Goal: Information Seeking & Learning: Check status

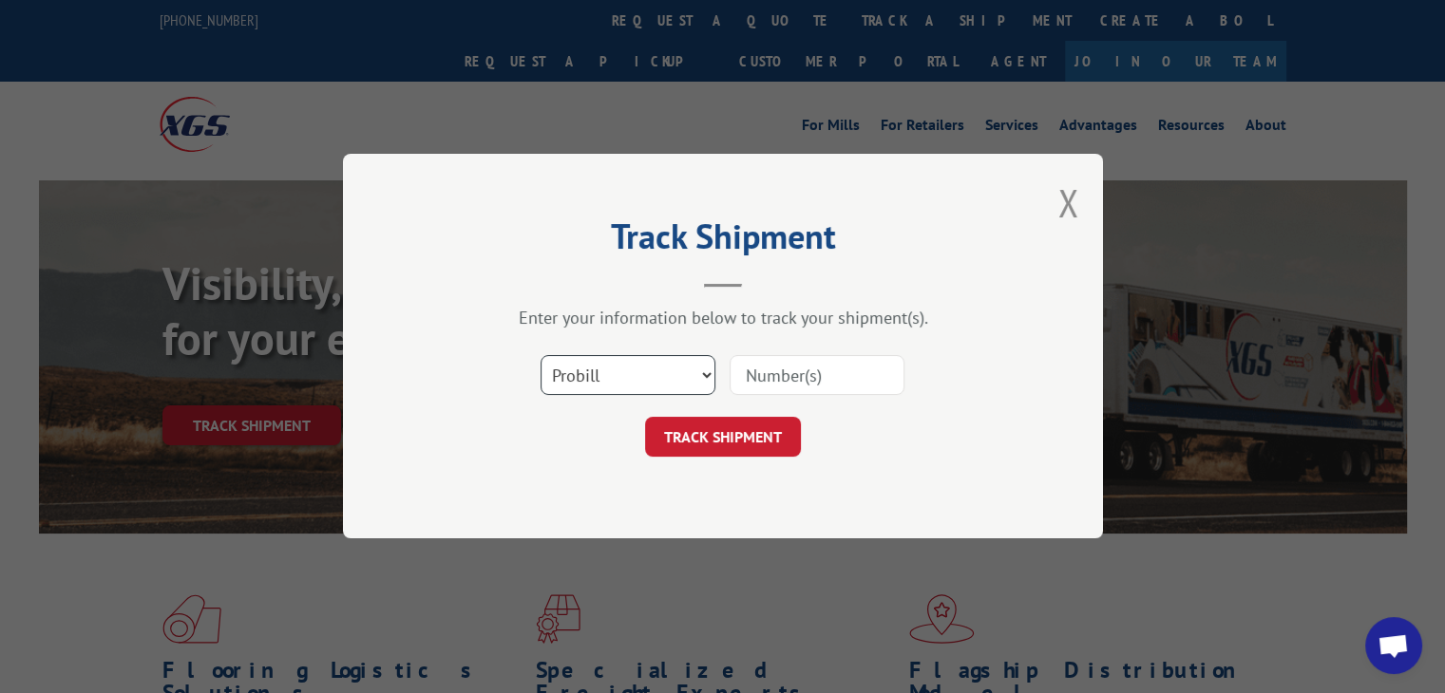
click at [616, 385] on select "Select category... Probill BOL PO" at bounding box center [627, 376] width 175 height 40
select select "po"
click at [540, 356] on select "Select category... Probill BOL PO" at bounding box center [627, 376] width 175 height 40
click at [796, 364] on input at bounding box center [817, 376] width 175 height 40
paste input "03520483"
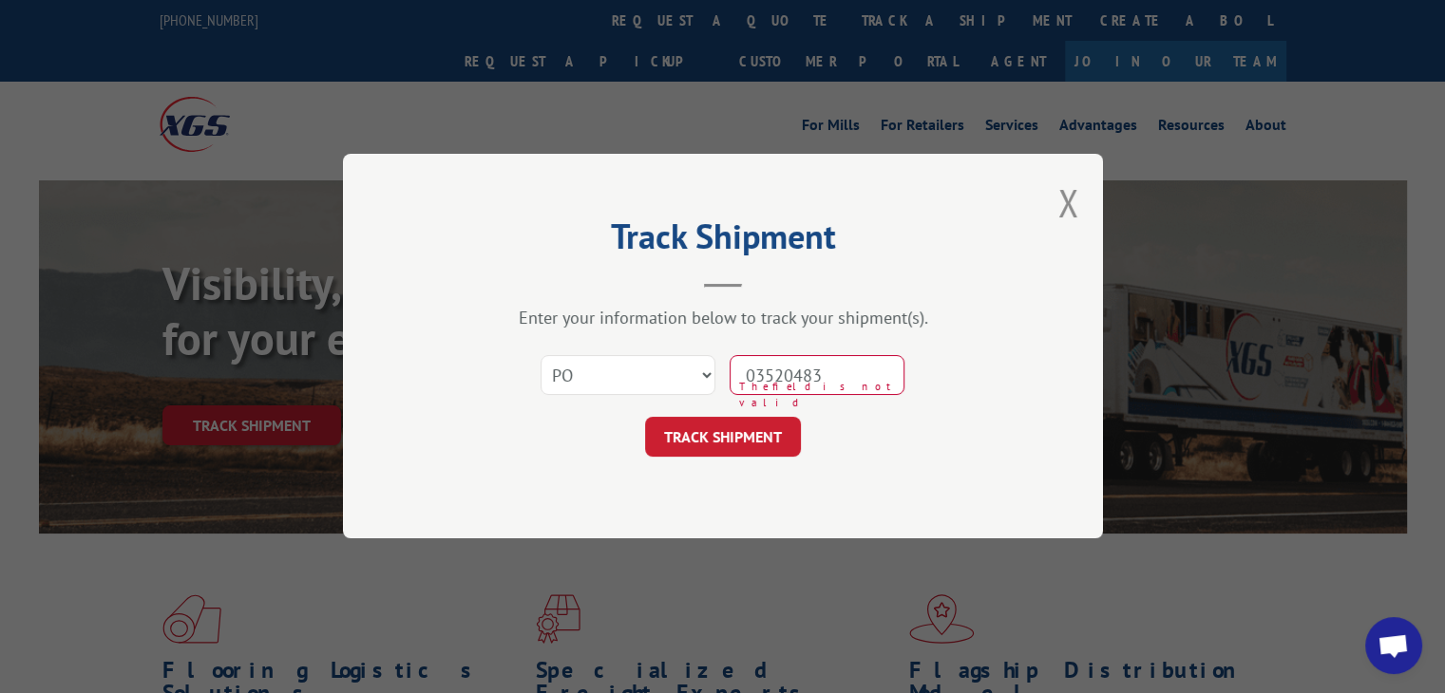
click at [794, 360] on input "03520483" at bounding box center [817, 376] width 175 height 40
click at [786, 367] on input "03520483" at bounding box center [817, 376] width 175 height 40
click at [779, 373] on input "03520483" at bounding box center [817, 376] width 175 height 40
type input "03520483"
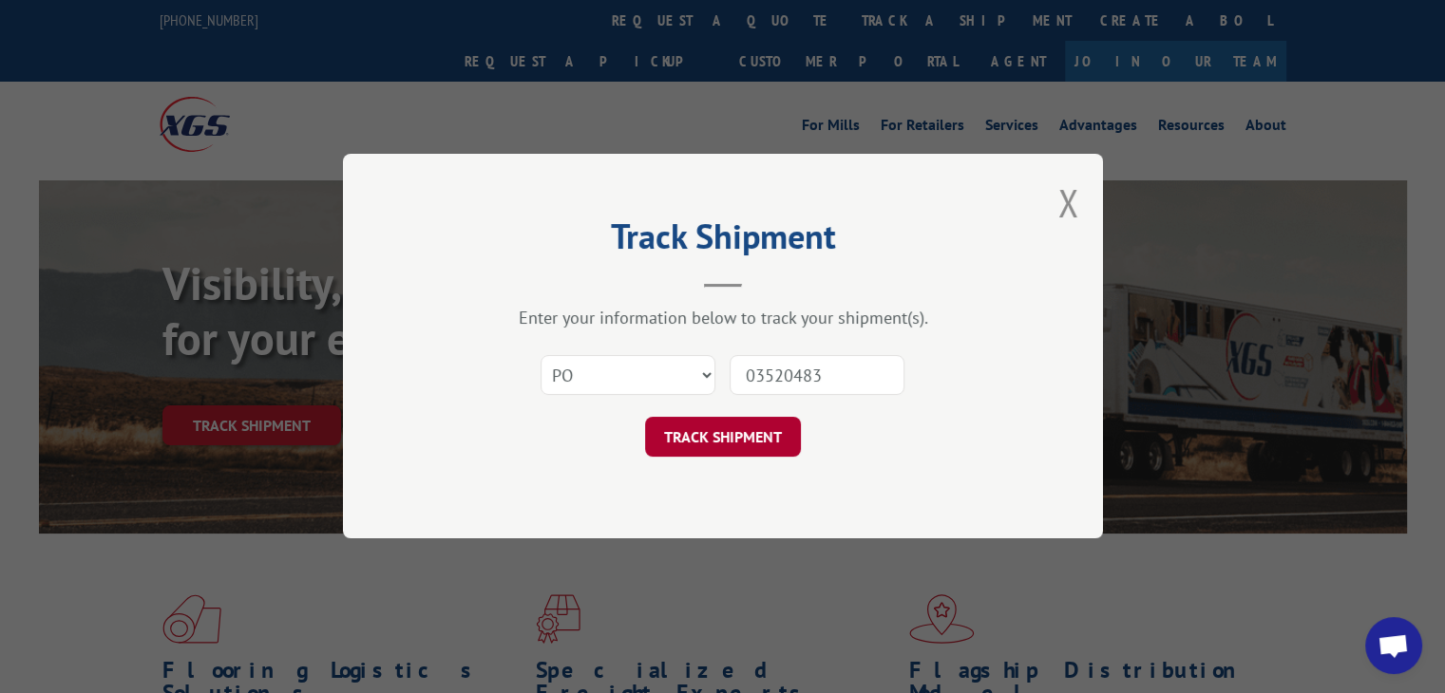
drag, startPoint x: 807, startPoint y: 432, endPoint x: 784, endPoint y: 431, distance: 23.8
click at [800, 432] on div "TRACK SHIPMENT" at bounding box center [723, 438] width 570 height 40
click at [750, 436] on button "TRACK SHIPMENT" at bounding box center [723, 438] width 156 height 40
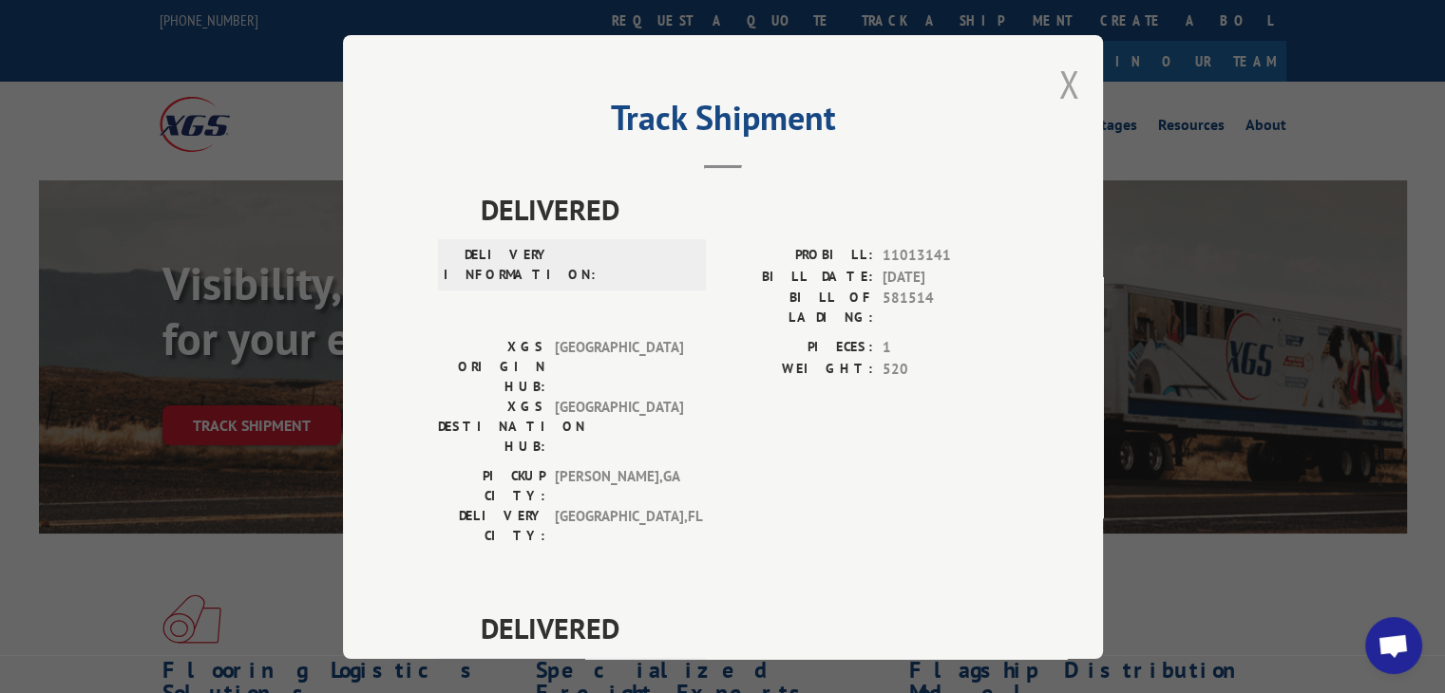
click at [1060, 76] on button "Close modal" at bounding box center [1068, 84] width 21 height 50
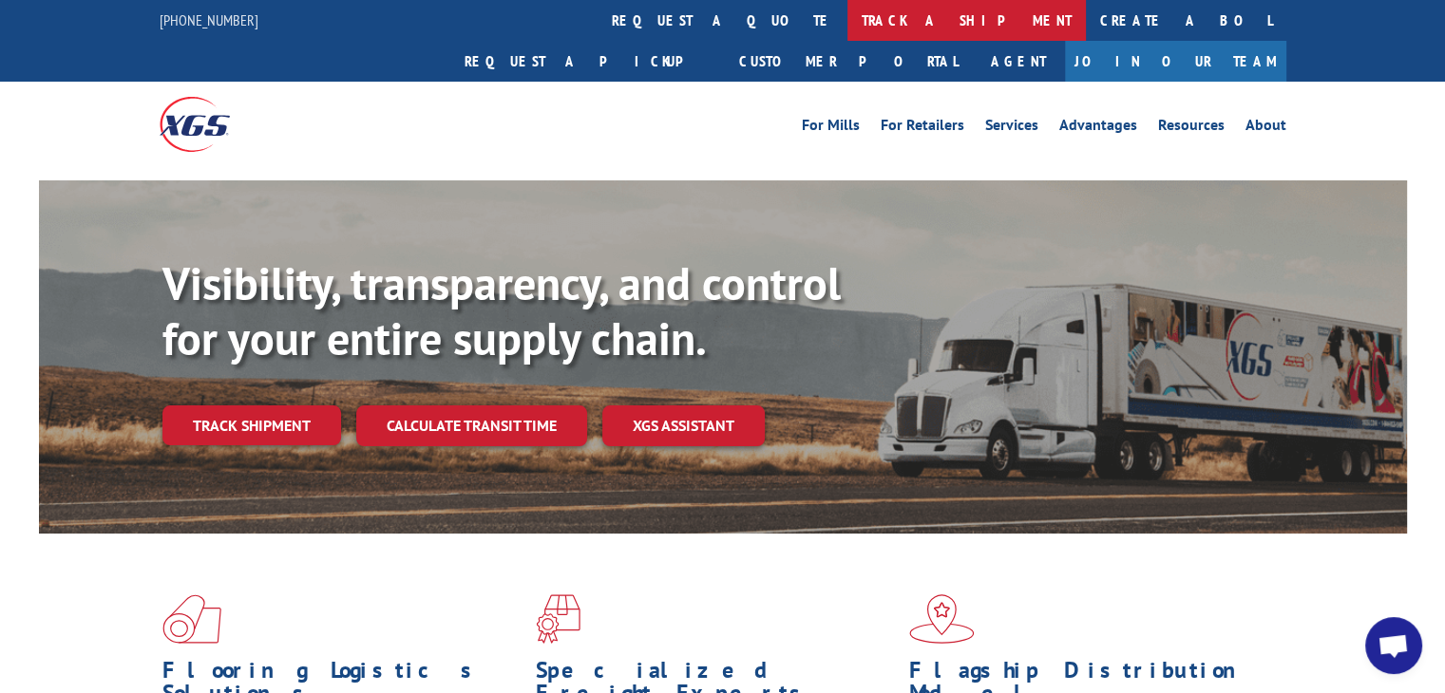
click at [847, 36] on link "track a shipment" at bounding box center [966, 20] width 238 height 41
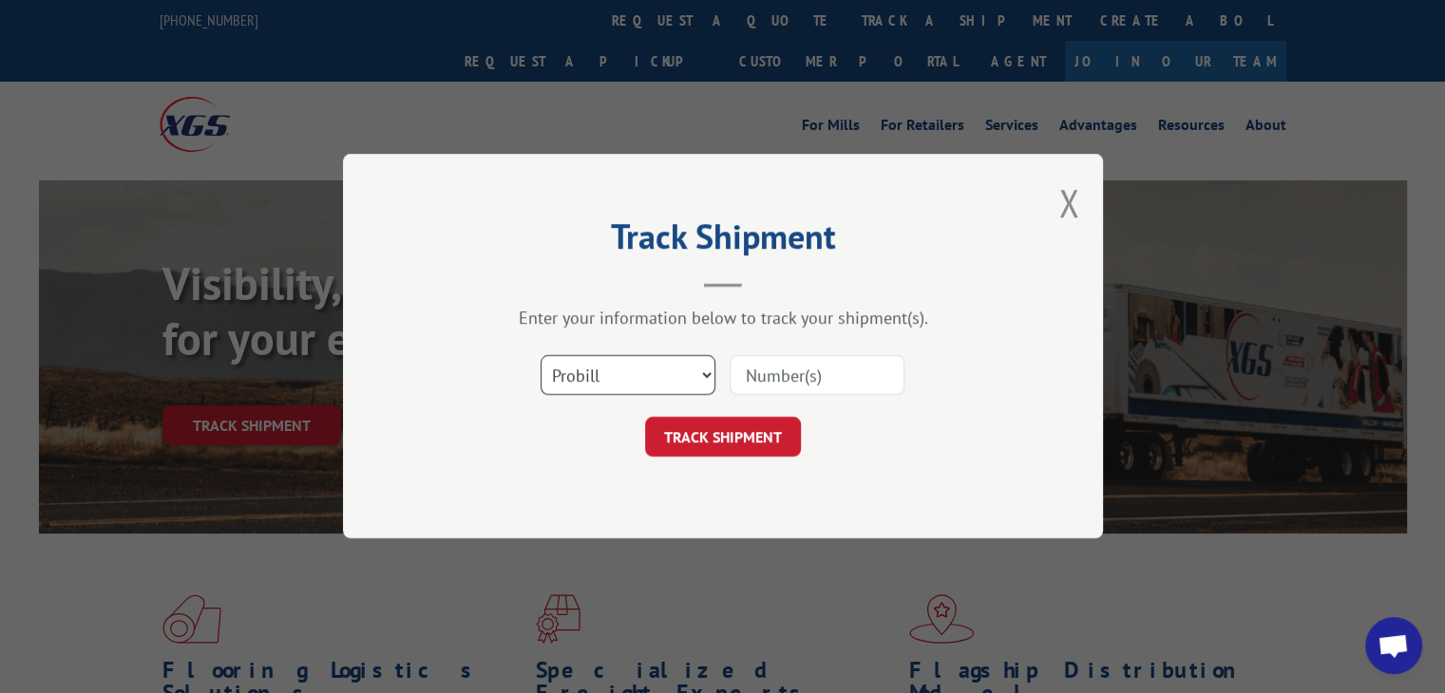
click at [656, 371] on select "Select category... Probill BOL PO" at bounding box center [627, 376] width 175 height 40
select select "po"
click at [540, 356] on select "Select category... Probill BOL PO" at bounding box center [627, 376] width 175 height 40
click at [800, 374] on input at bounding box center [817, 376] width 175 height 40
paste input "03520483"
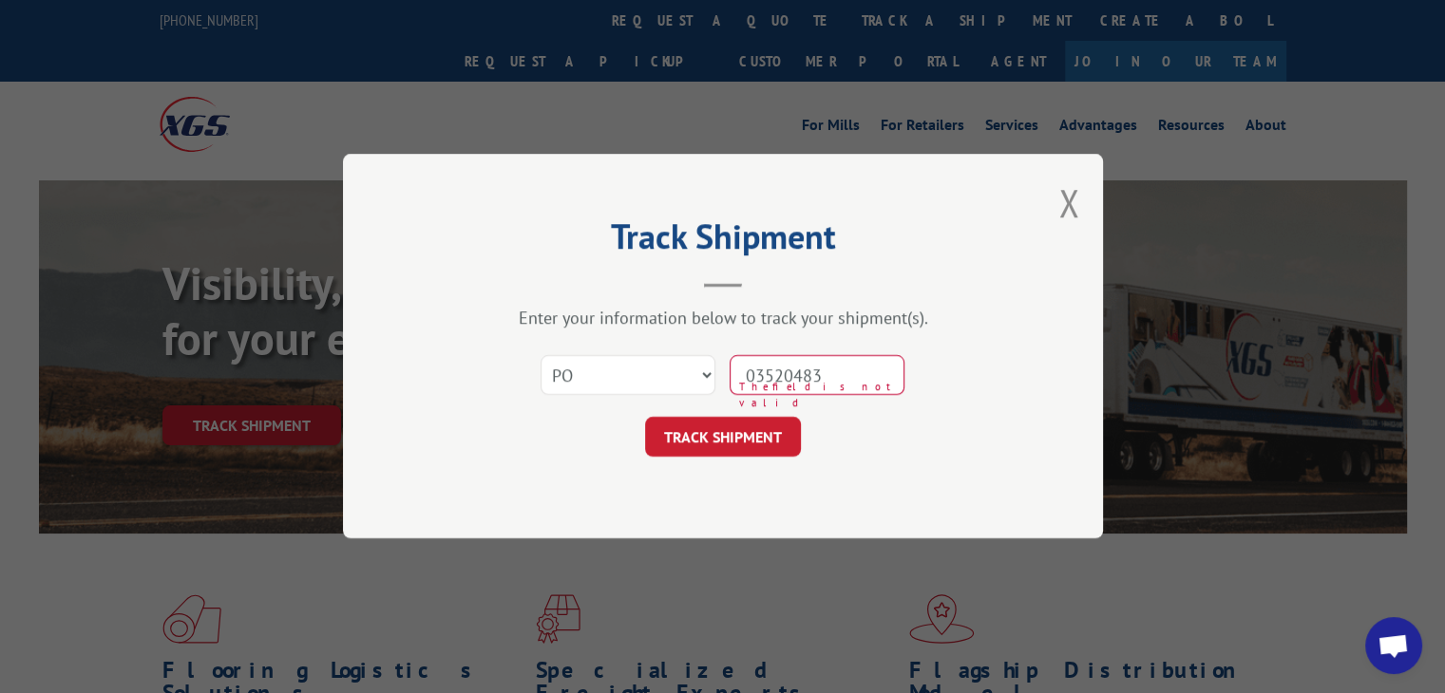
click at [785, 371] on input "03520483" at bounding box center [817, 376] width 175 height 40
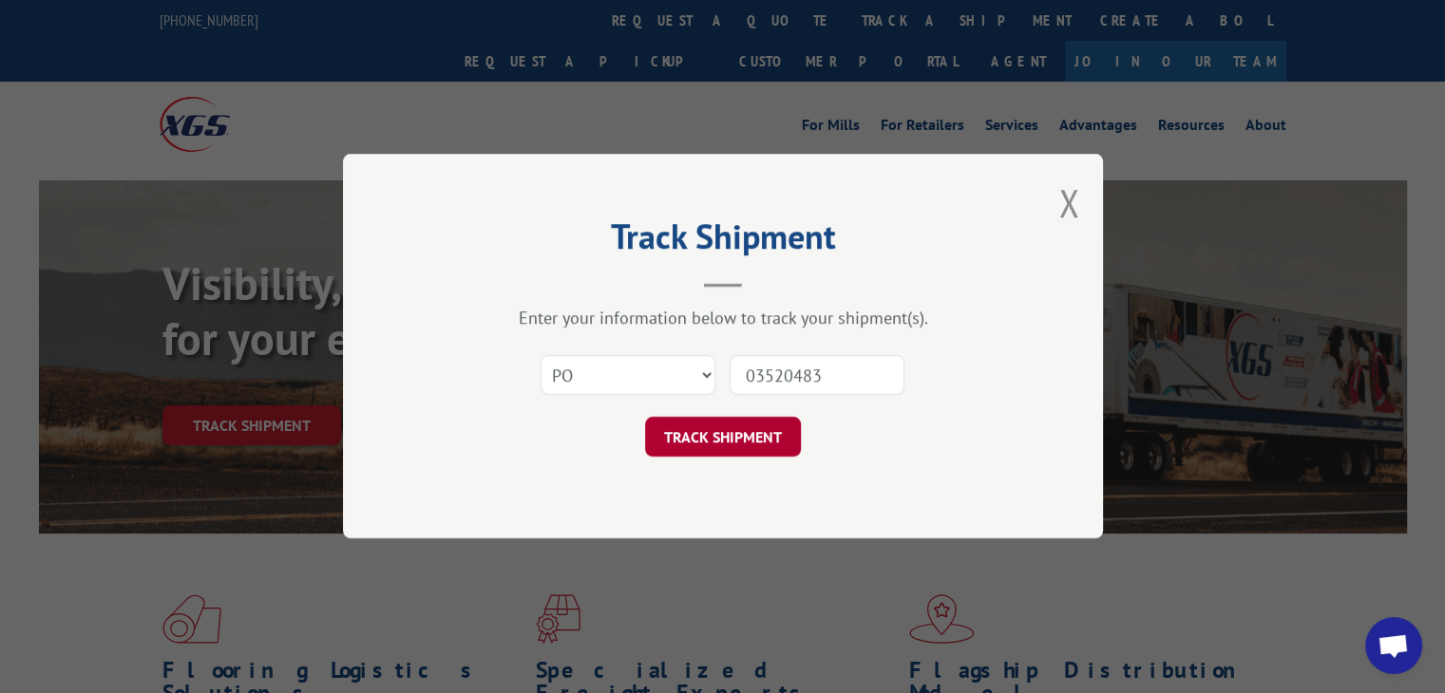
type input "03520483"
click at [748, 438] on button "TRACK SHIPMENT" at bounding box center [723, 438] width 156 height 40
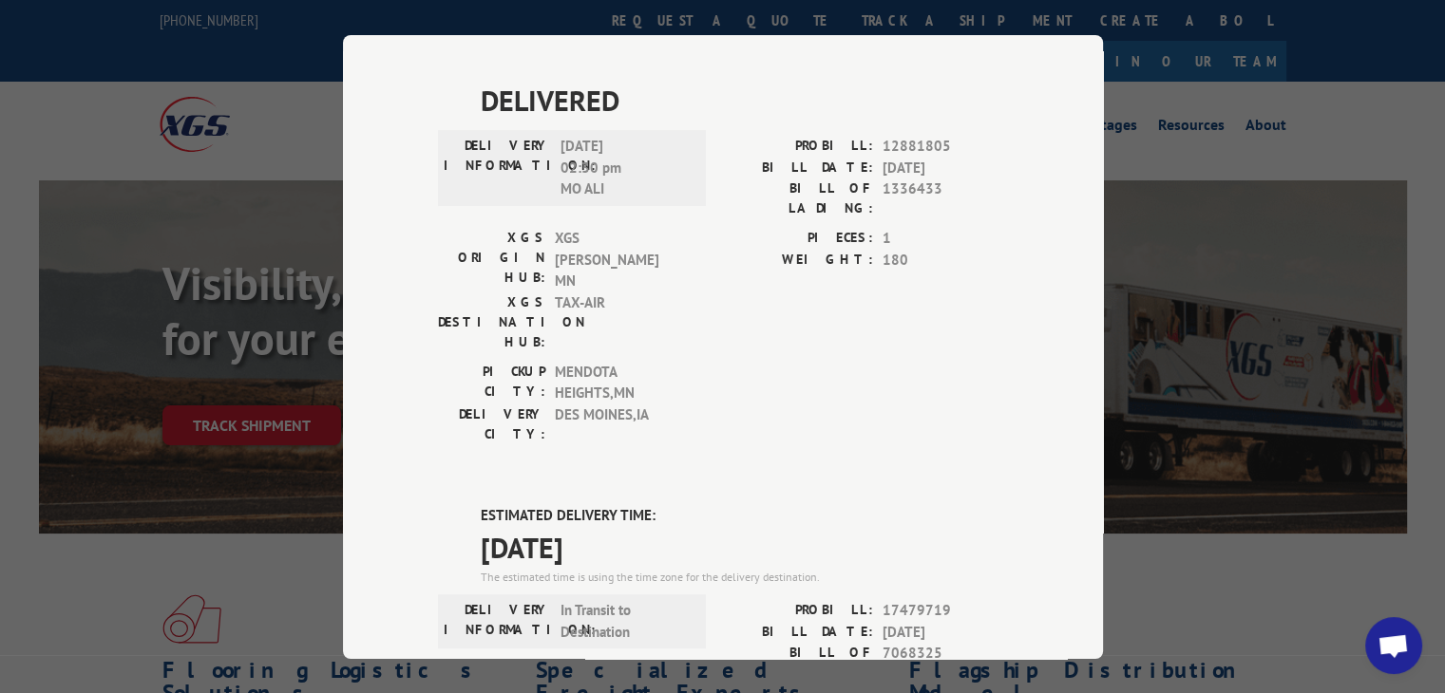
scroll to position [917, 0]
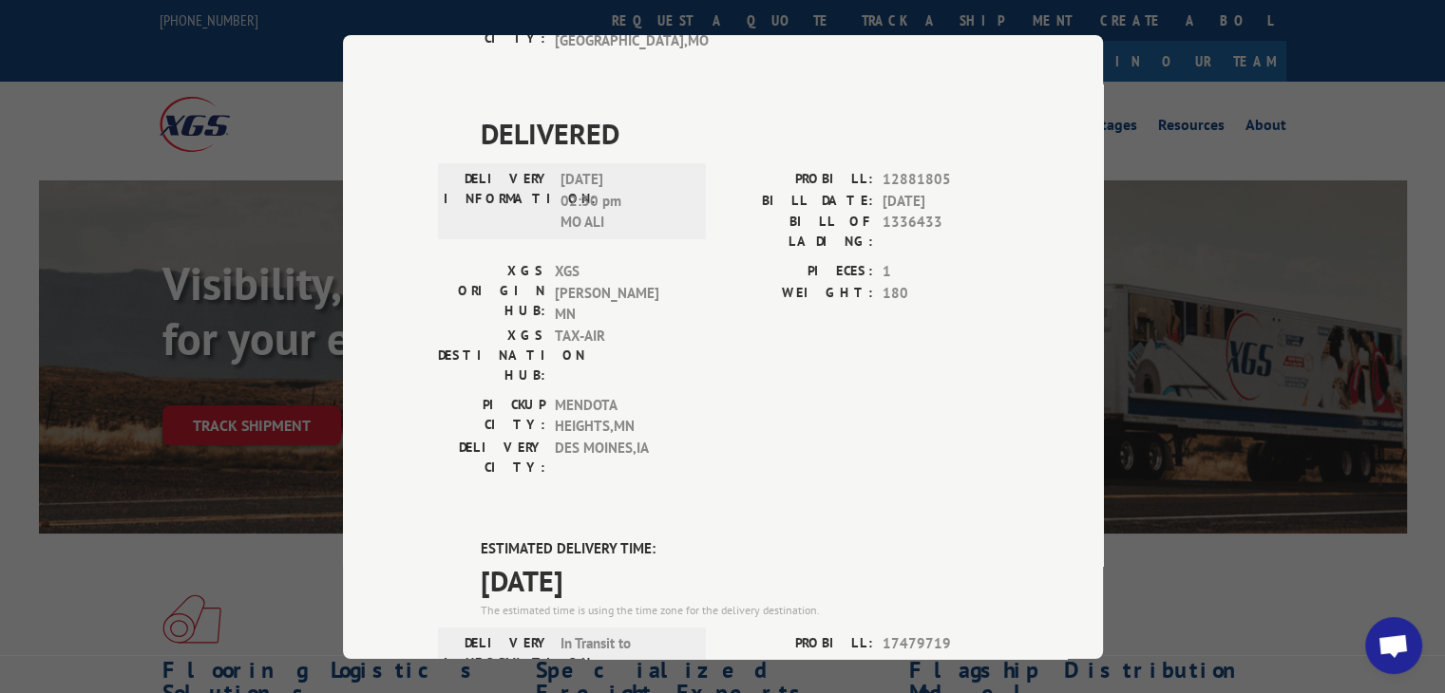
drag, startPoint x: 460, startPoint y: 294, endPoint x: 642, endPoint y: 290, distance: 182.4
copy span "[DATE]"
